Goal: Information Seeking & Learning: Learn about a topic

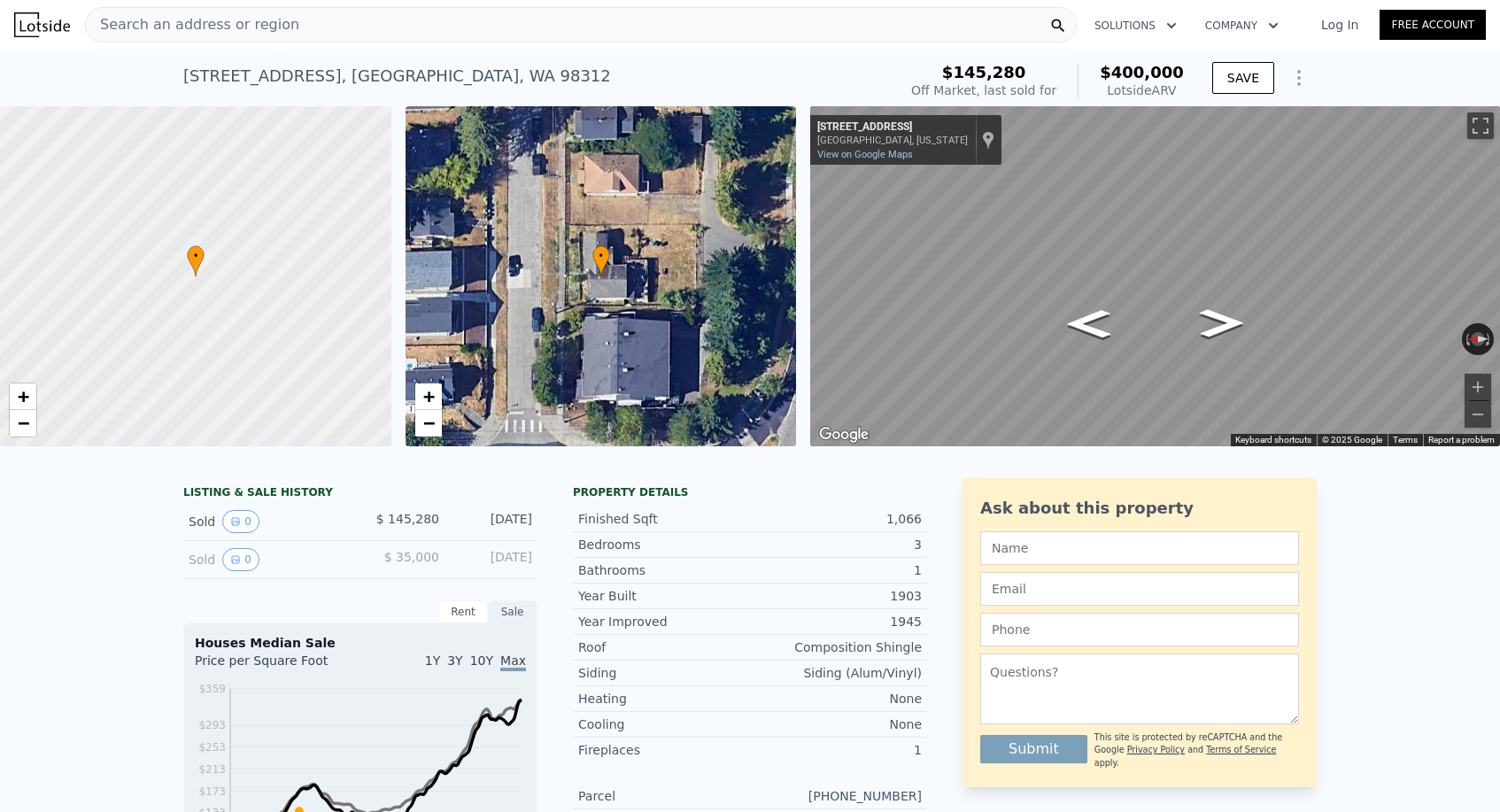
click at [242, 21] on span "Search an address or region" at bounding box center [193, 25] width 213 height 21
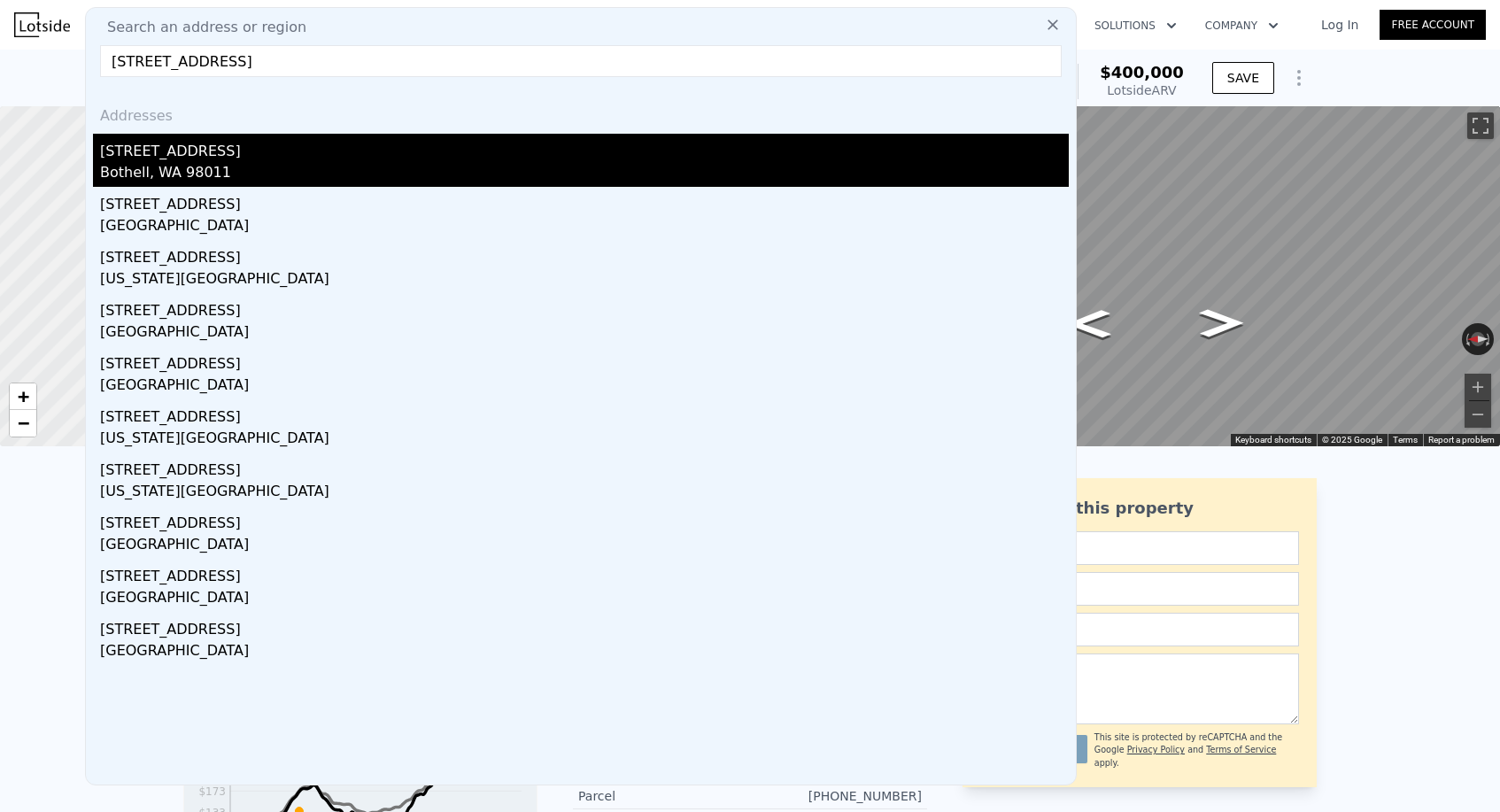
type input "[STREET_ADDRESS]"
click at [239, 134] on div "[STREET_ADDRESS]" at bounding box center [585, 148] width 969 height 29
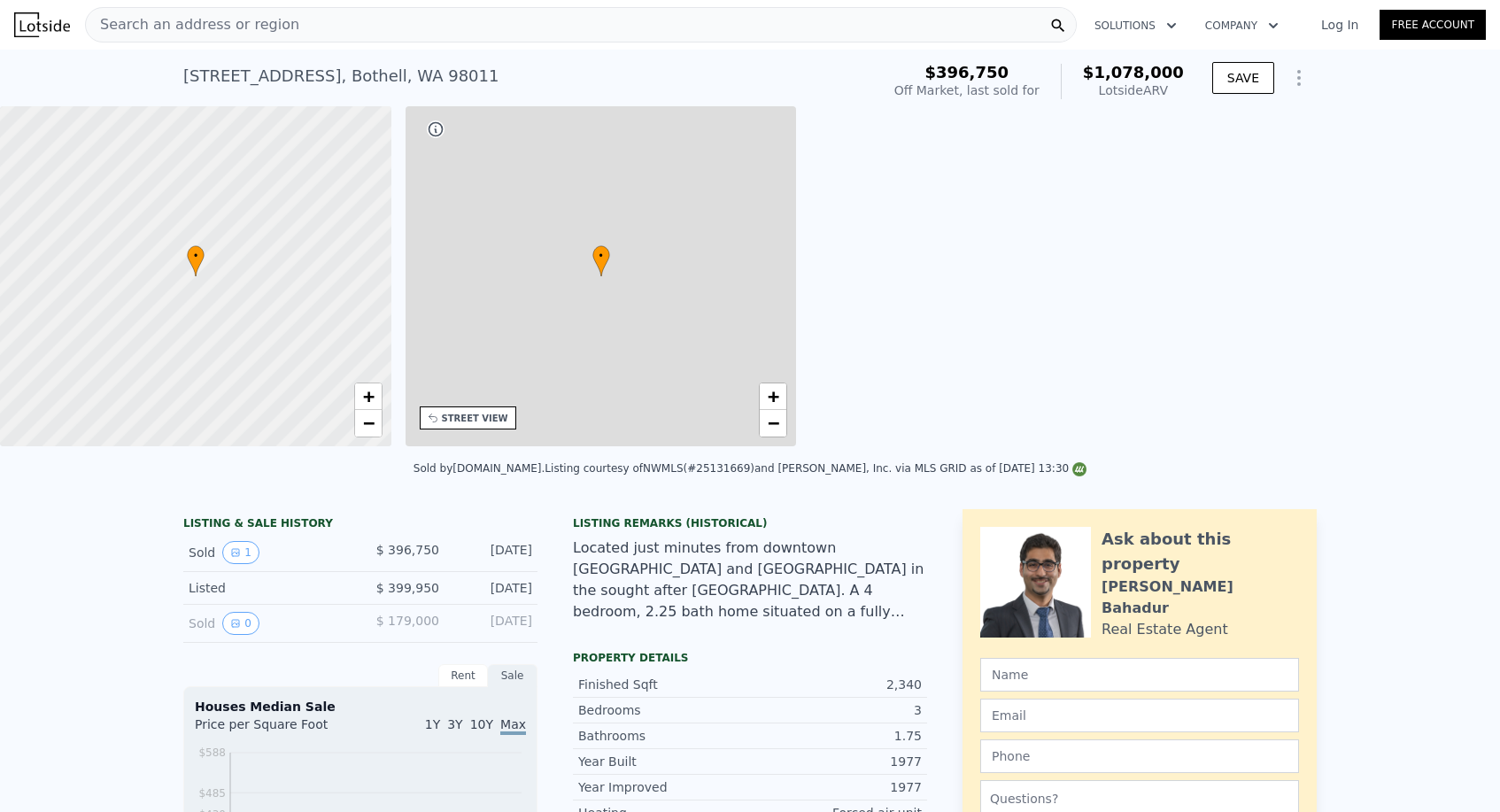
type input "$ 1,078,000"
type input "3"
type input "5"
type input "2"
type input "3"
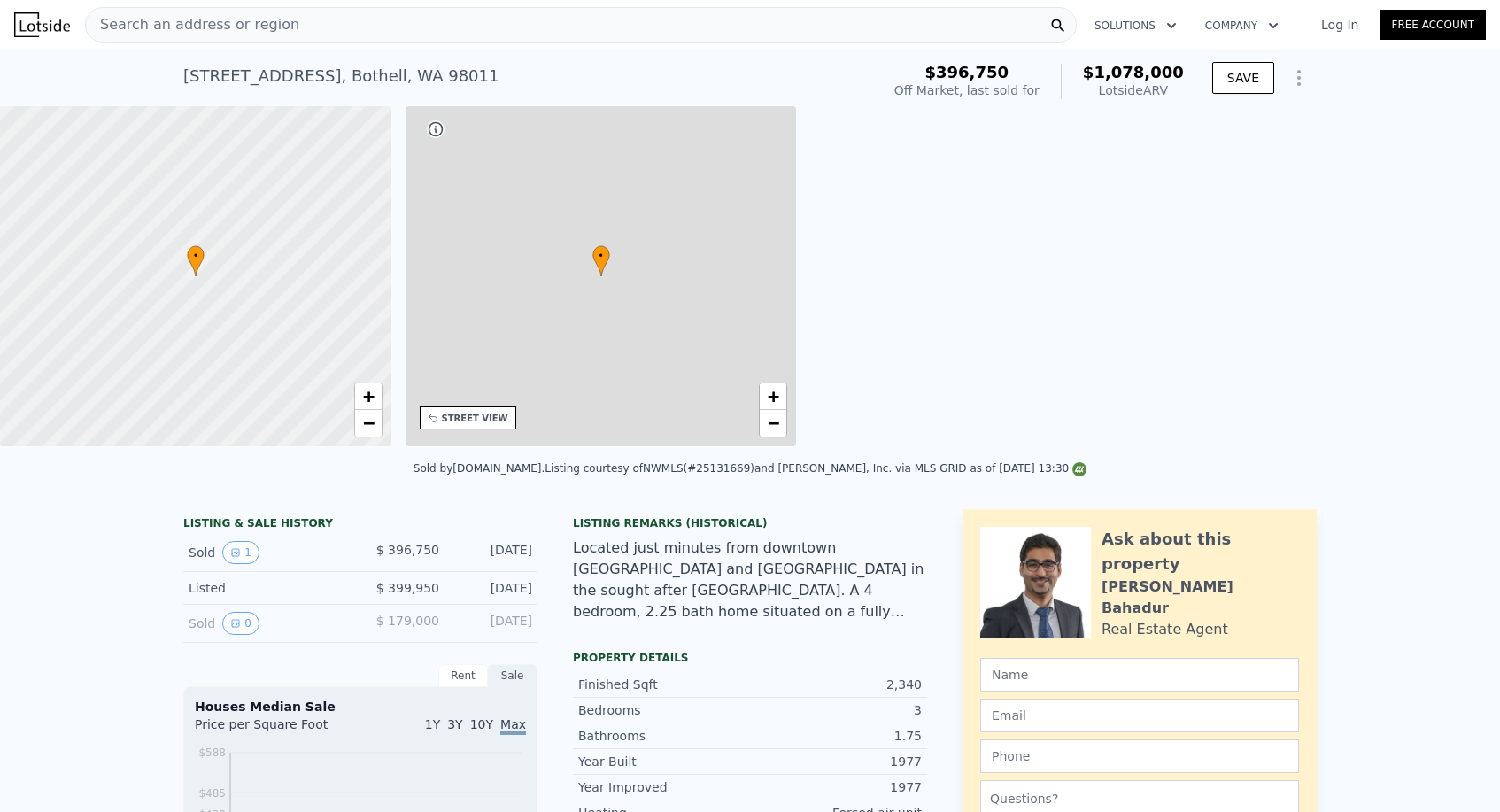
type input "1778"
type input "2932"
type input "7200"
type input "14850"
type input "$ 569,612"
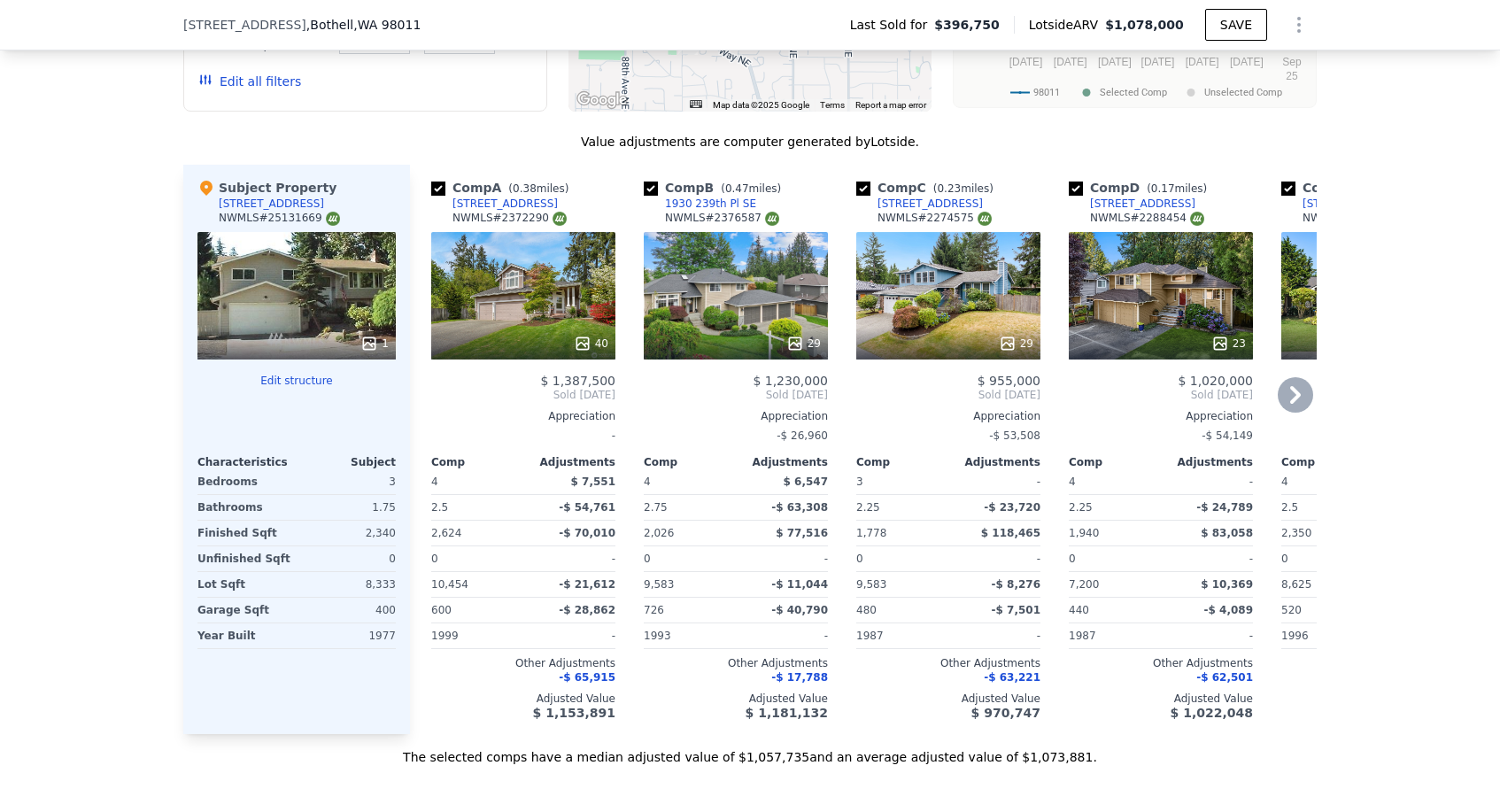
scroll to position [1721, 0]
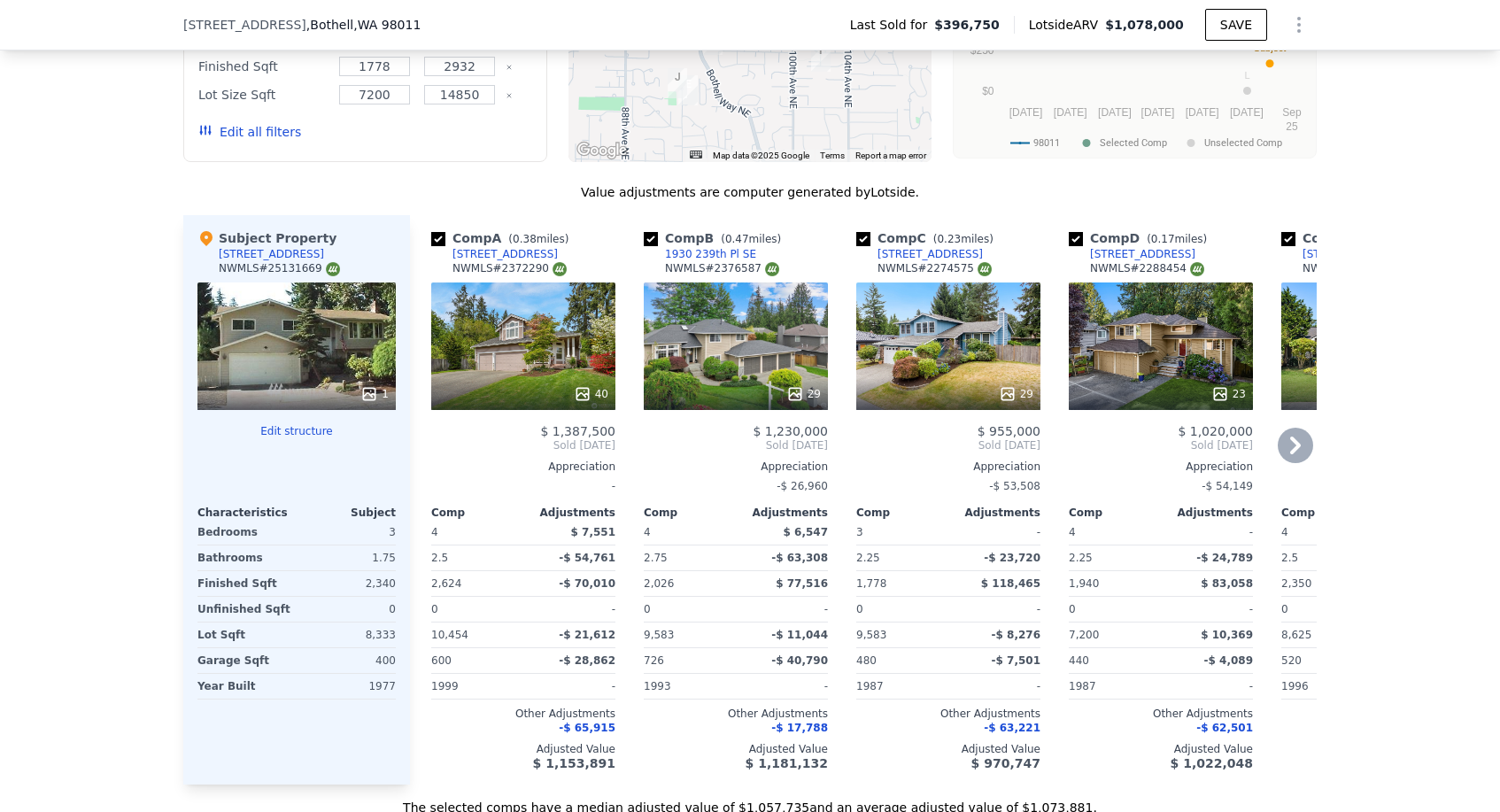
click at [953, 366] on div "29" at bounding box center [948, 346] width 184 height 127
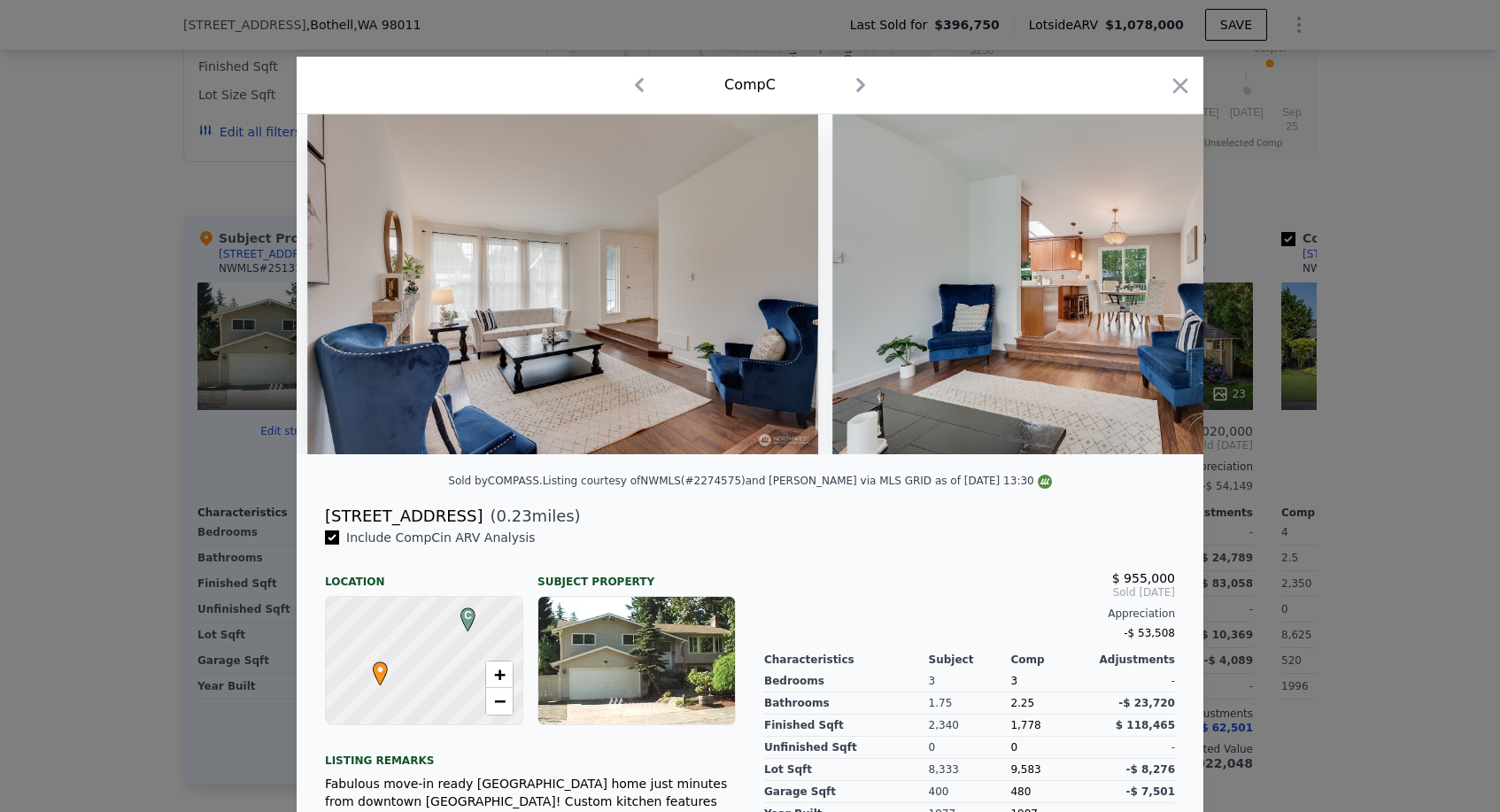
scroll to position [0, 2047]
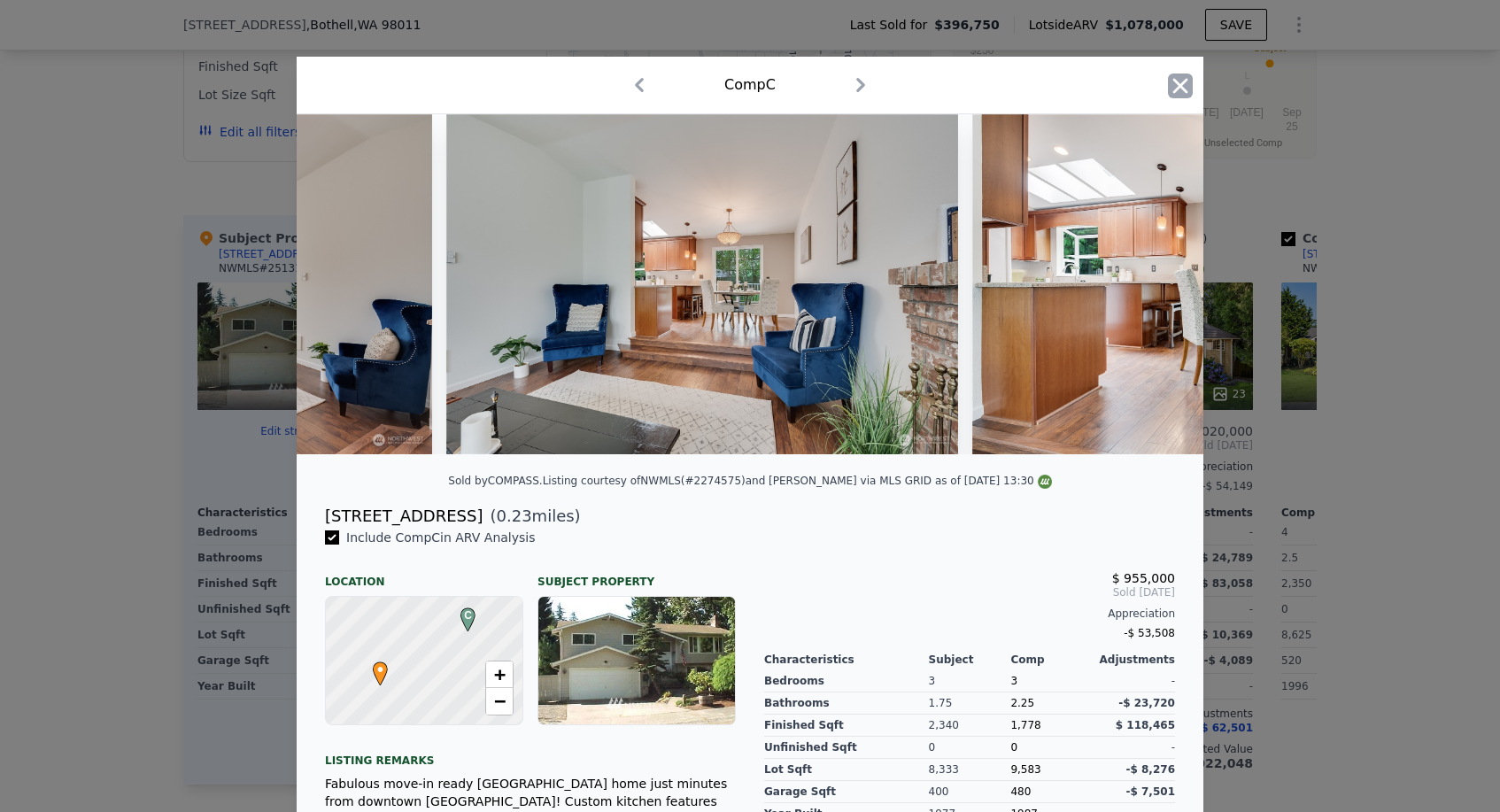
click at [1175, 86] on icon "button" at bounding box center [1181, 86] width 25 height 25
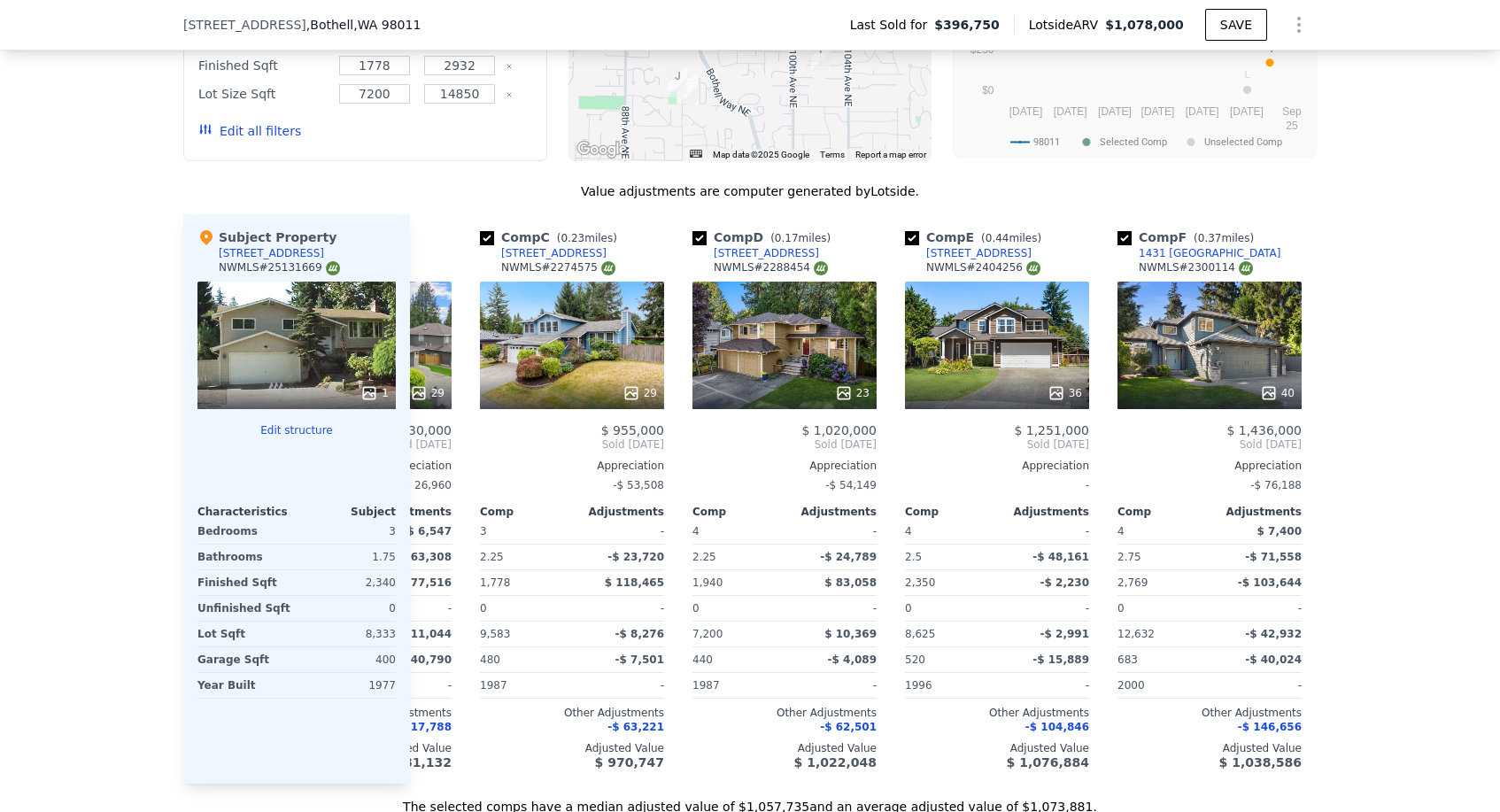
scroll to position [0, -13]
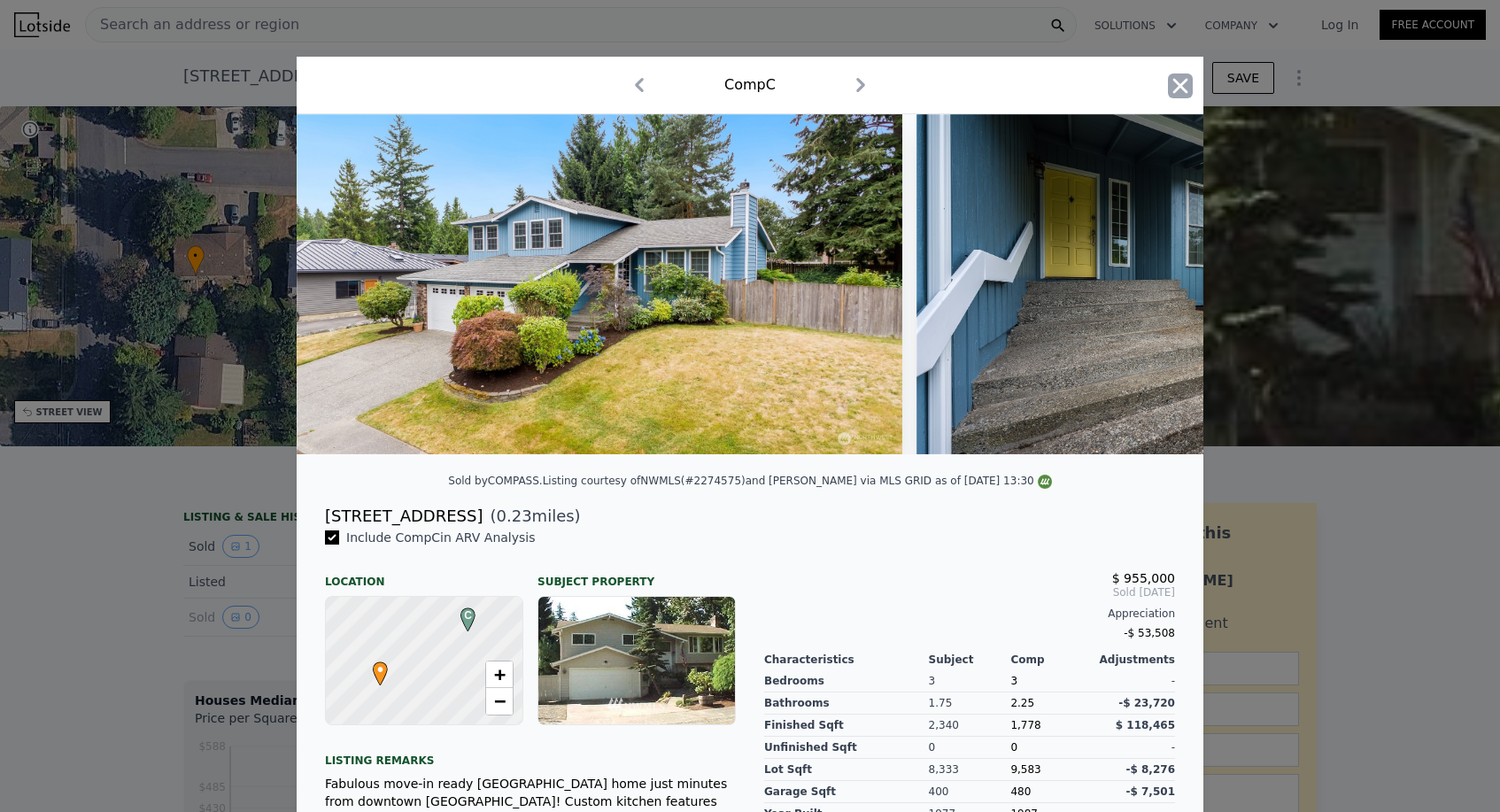
click at [1171, 79] on icon "button" at bounding box center [1181, 86] width 25 height 25
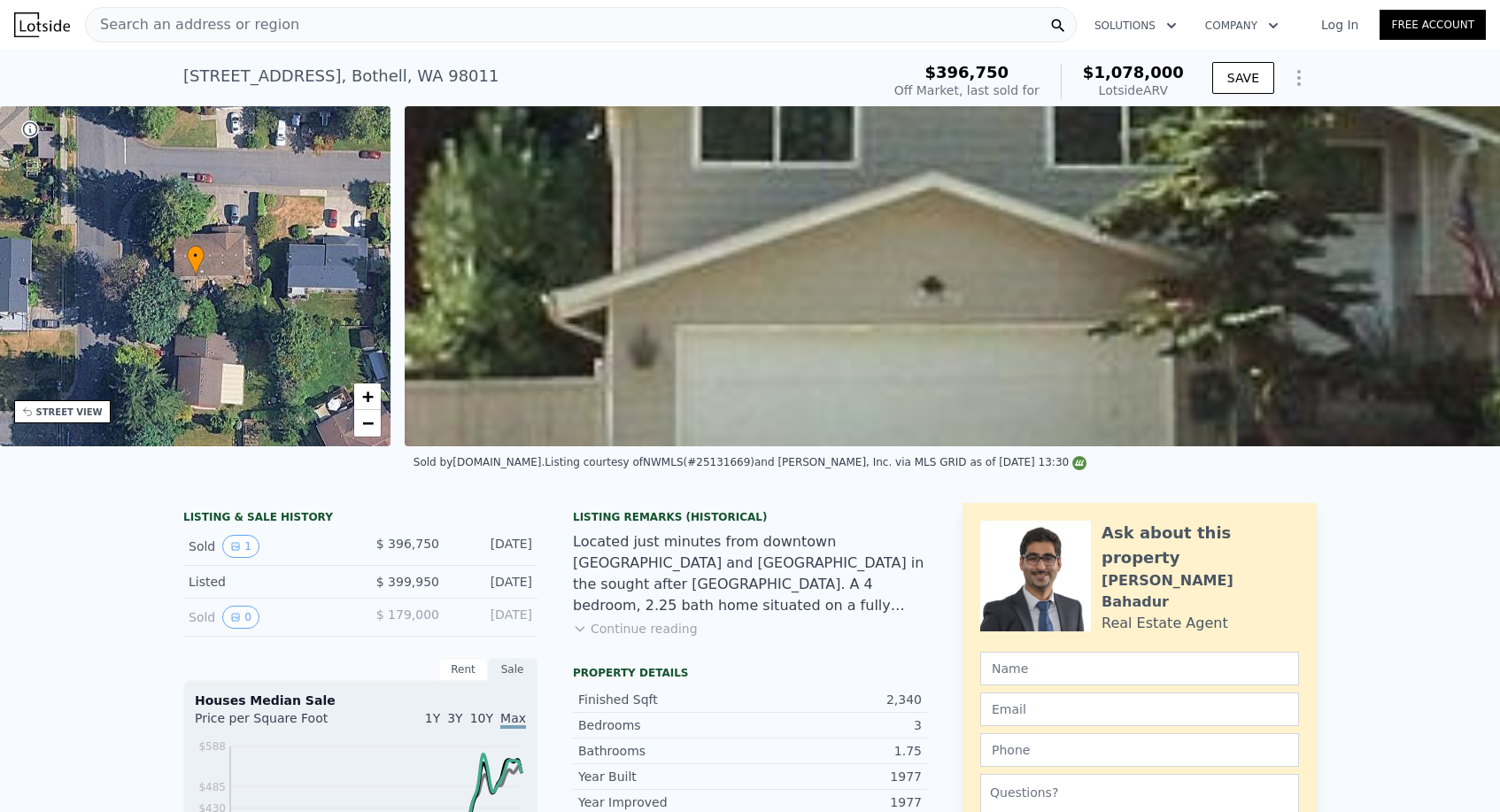
click at [334, 71] on div "[STREET_ADDRESS]" at bounding box center [341, 76] width 315 height 25
copy div "[STREET_ADDRESS] Sold [DATE] for $396,750 (~ARV $1.078m )"
click at [353, 15] on div "Search an address or region" at bounding box center [581, 25] width 992 height 36
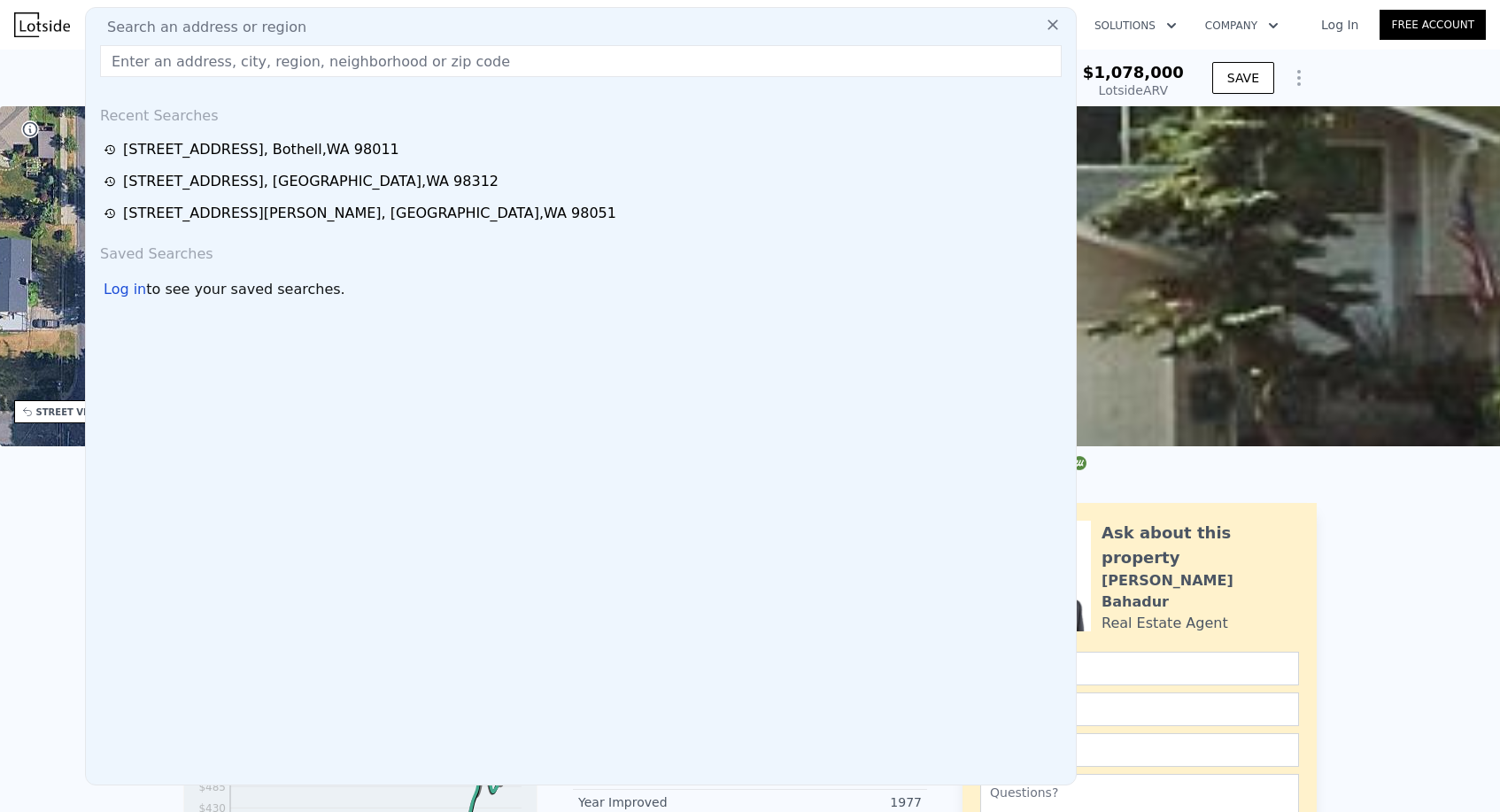
paste input "4619 Marble Ln"
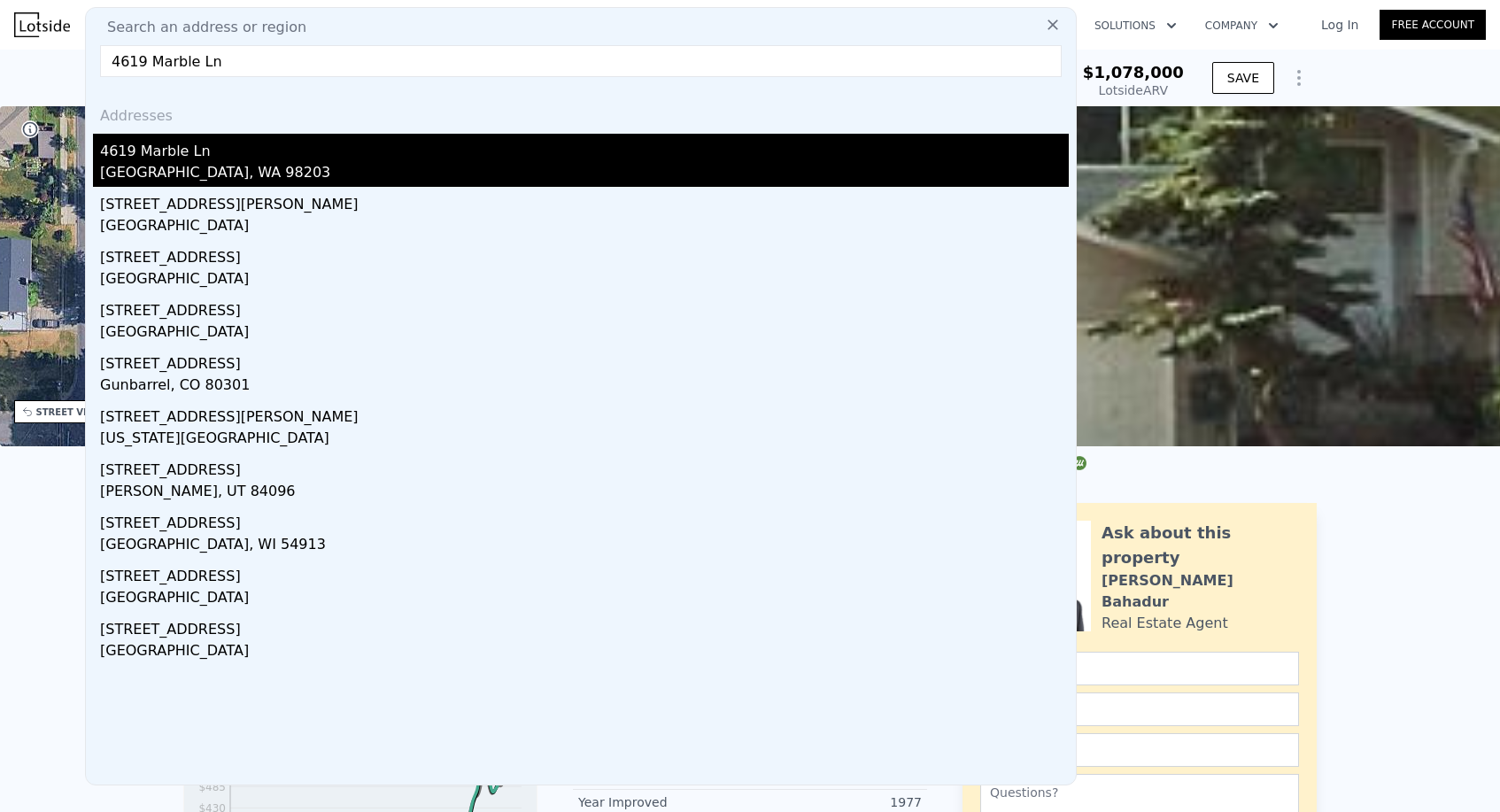
type input "4619 Marble Ln"
click at [232, 159] on div "4619 Marble Ln" at bounding box center [585, 148] width 969 height 29
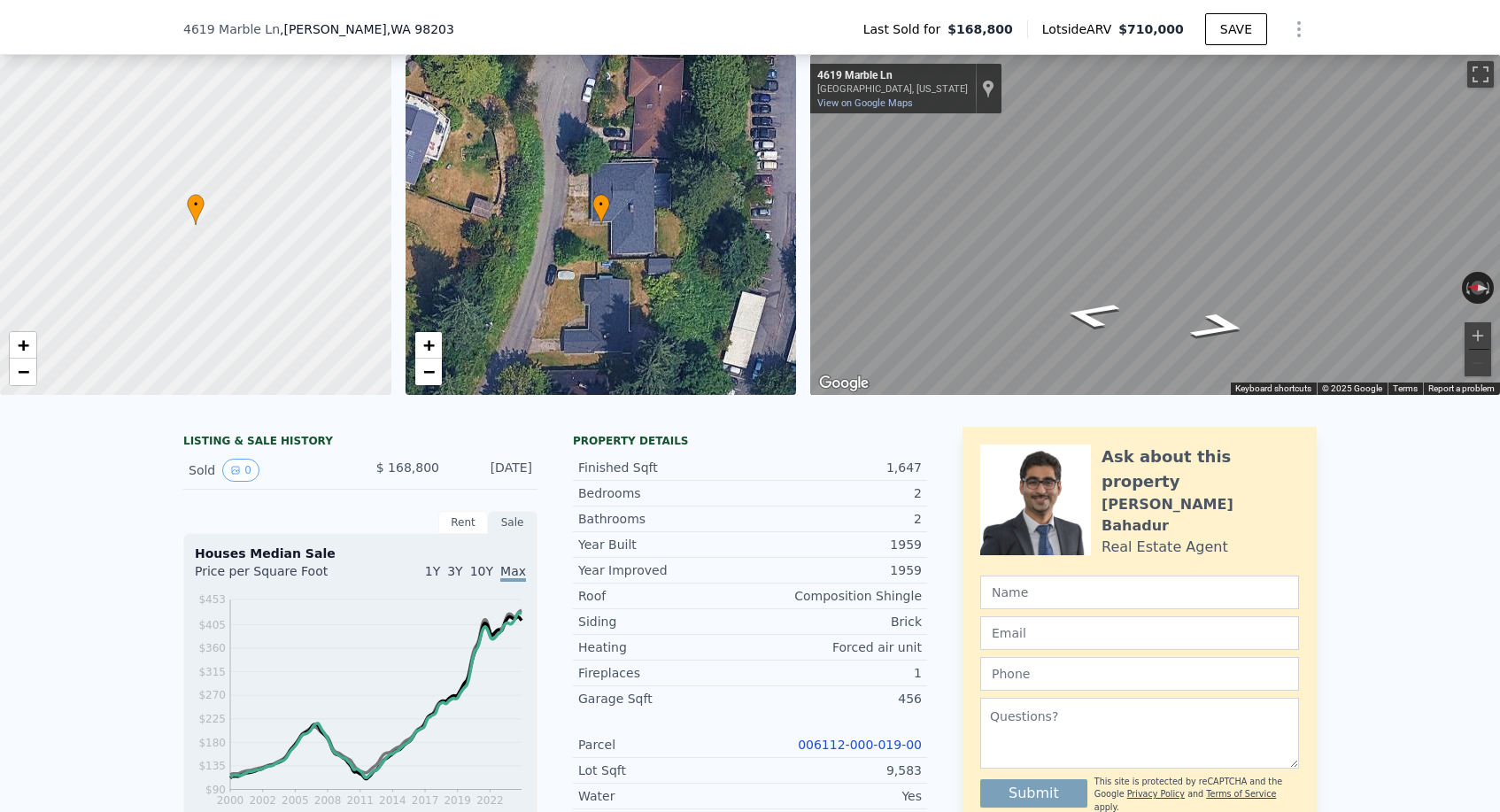
scroll to position [611, 0]
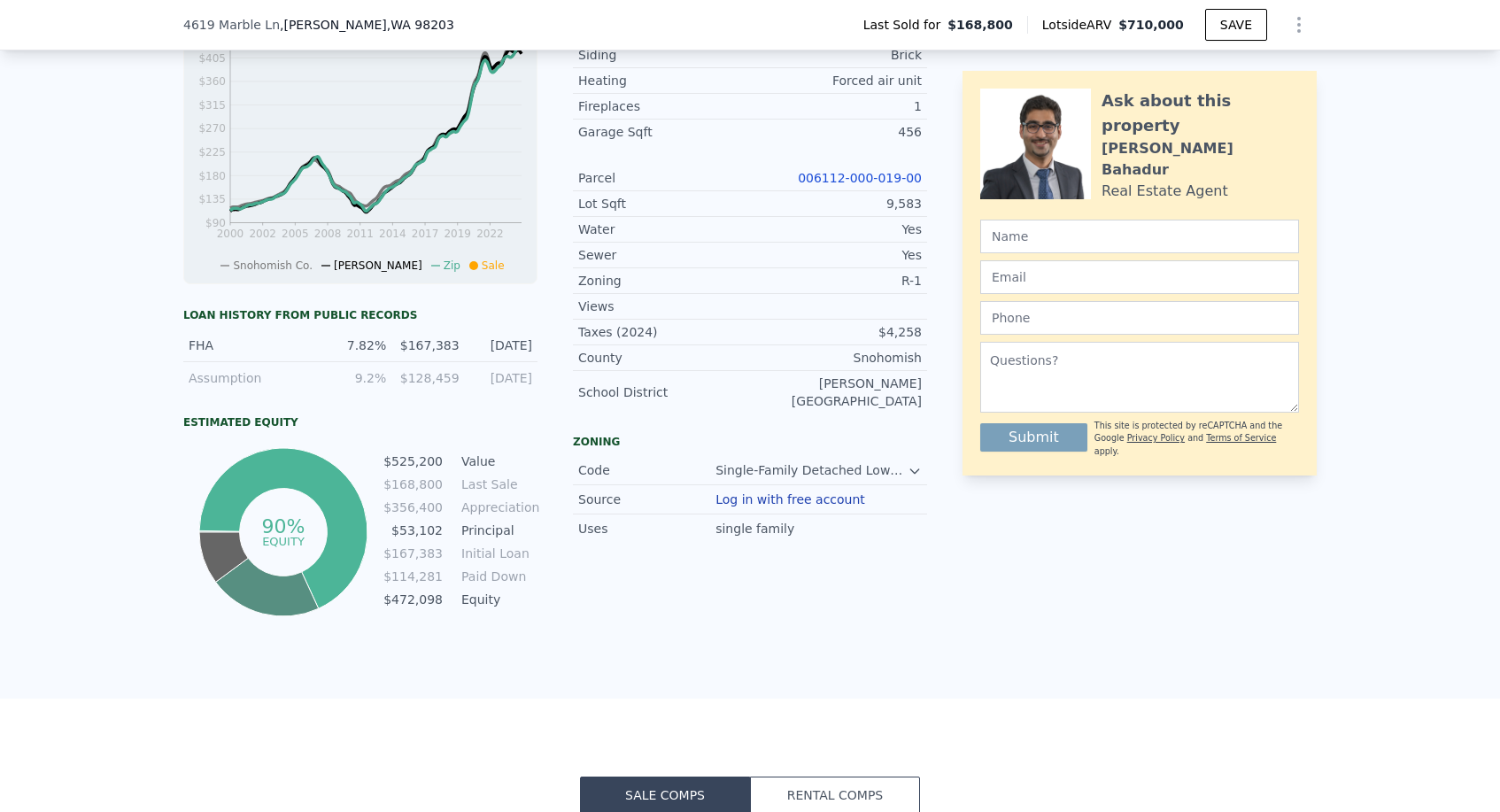
click at [871, 184] on link "006112-000-019-00" at bounding box center [860, 178] width 124 height 14
